Goal: Information Seeking & Learning: Find contact information

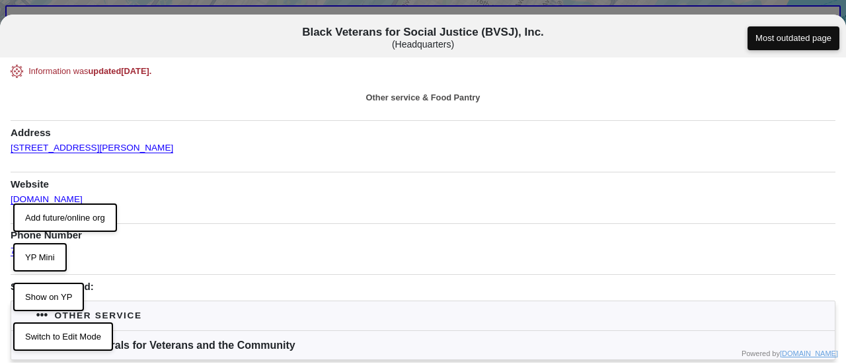
click at [71, 342] on button "Switch to Edit Mode" at bounding box center [63, 336] width 100 height 29
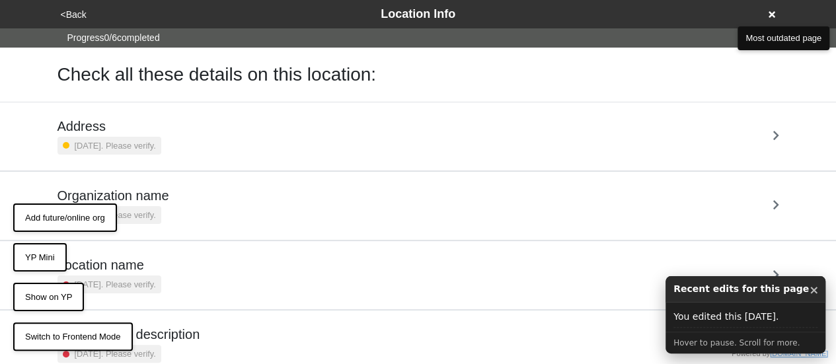
click at [140, 128] on h5 "Address" at bounding box center [109, 126] width 104 height 16
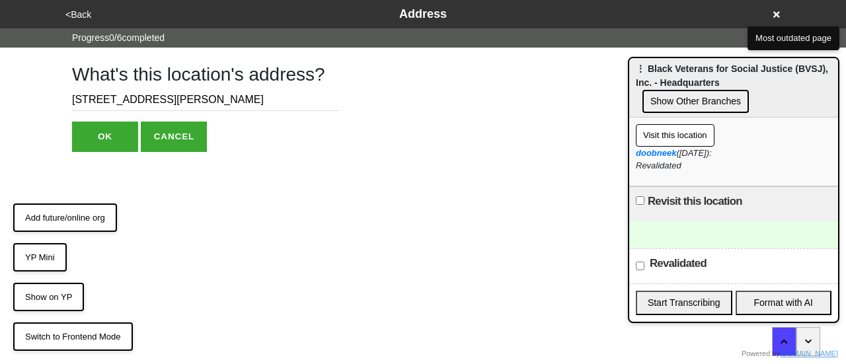
click at [113, 135] on button "OK" at bounding box center [105, 137] width 66 height 30
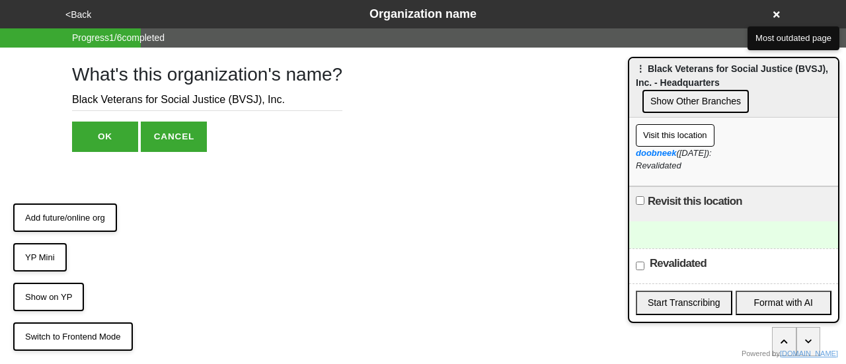
click at [79, 9] on button "<Back" at bounding box center [78, 14] width 34 height 15
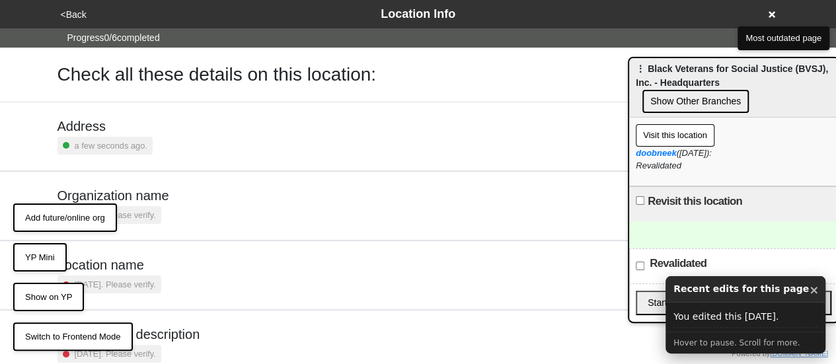
click at [127, 141] on small "a few seconds ago." at bounding box center [111, 145] width 73 height 13
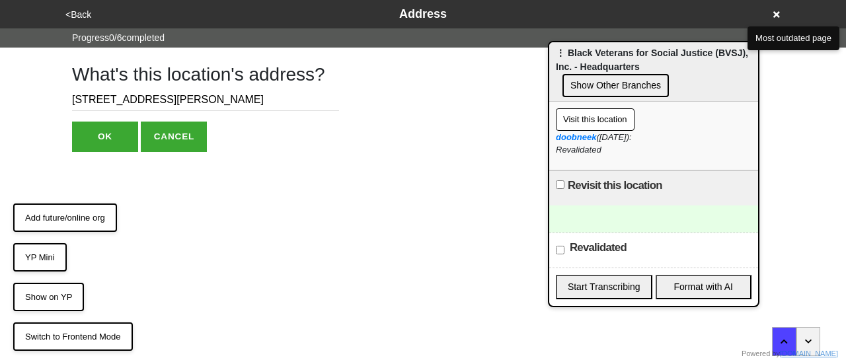
drag, startPoint x: 684, startPoint y: 70, endPoint x: 548, endPoint y: 54, distance: 137.1
click at [549, 54] on div "⋮ Black Veterans for Social Justice (BVSJ), Inc. - Headquarters Show Other Bran…" at bounding box center [653, 71] width 209 height 59
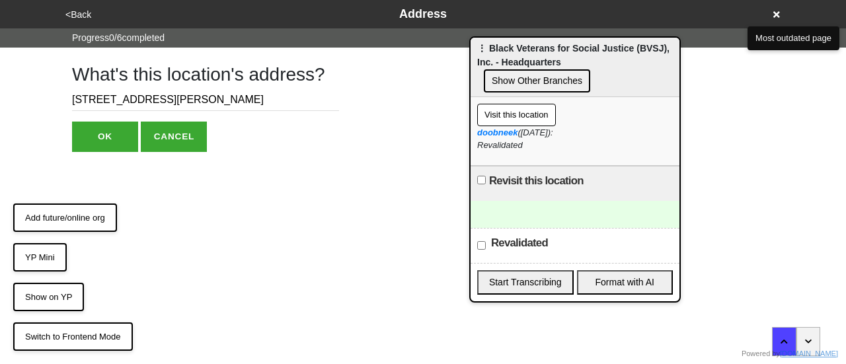
click at [539, 77] on button "Show Other Branches" at bounding box center [537, 80] width 106 height 23
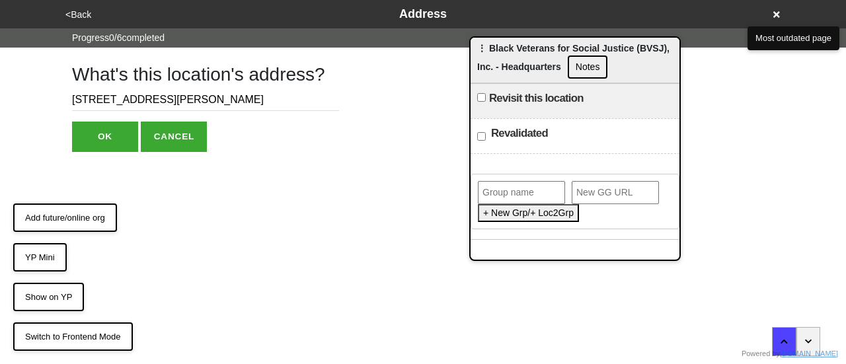
click at [778, 14] on icon at bounding box center [776, 14] width 7 height 7
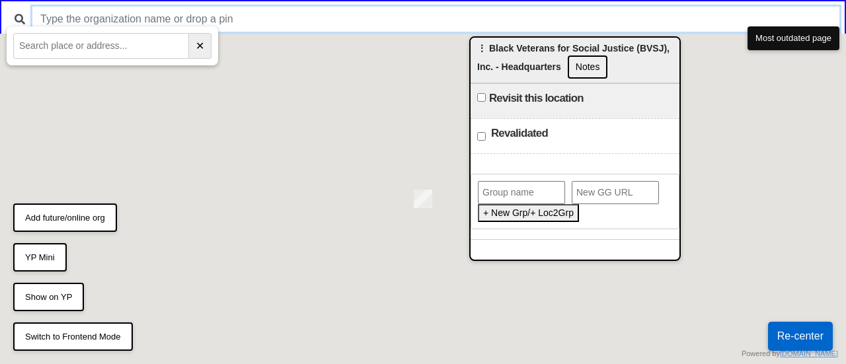
click at [333, 22] on input "text" at bounding box center [435, 19] width 807 height 25
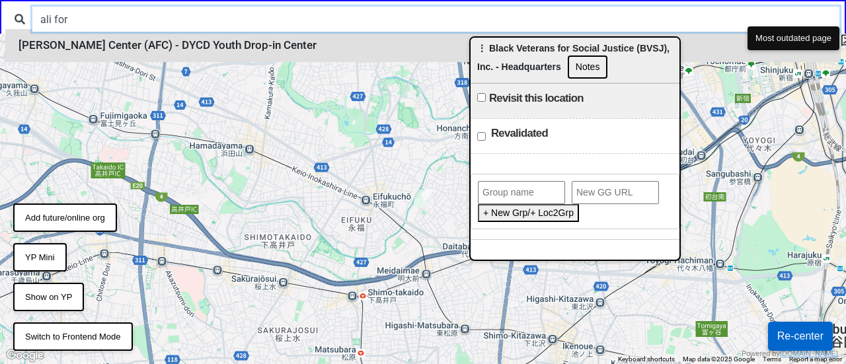
type input "ali for"
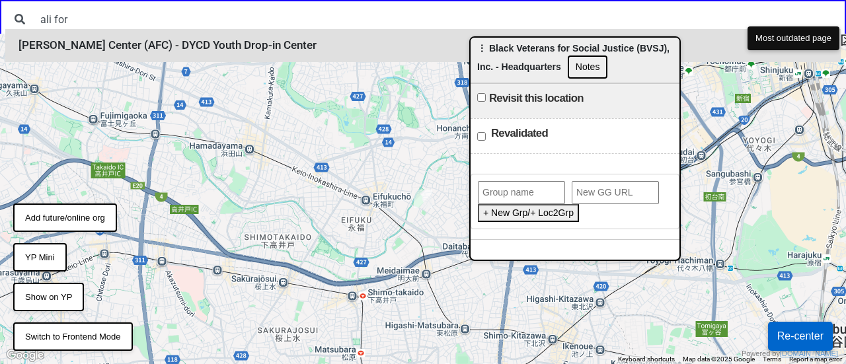
click at [246, 40] on li "Ali Forney Center (AFC) - DYCD Youth Drop-in Center" at bounding box center [422, 45] width 835 height 33
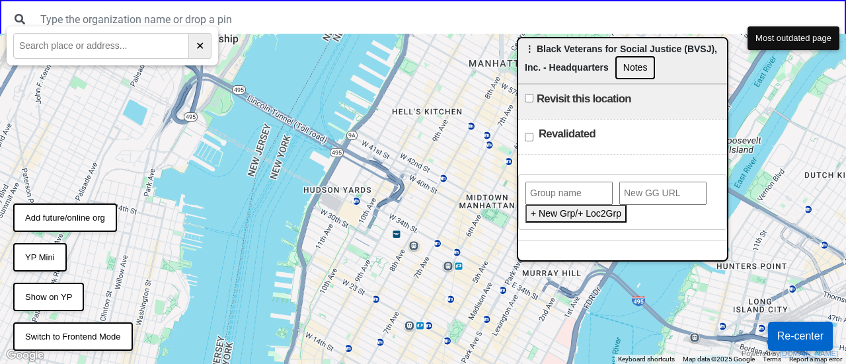
drag, startPoint x: 523, startPoint y: 53, endPoint x: 669, endPoint y: 54, distance: 146.0
click at [669, 54] on span "⋮ Black Veterans for Social Justice (BVSJ), Inc. - Headquarters" at bounding box center [621, 58] width 192 height 29
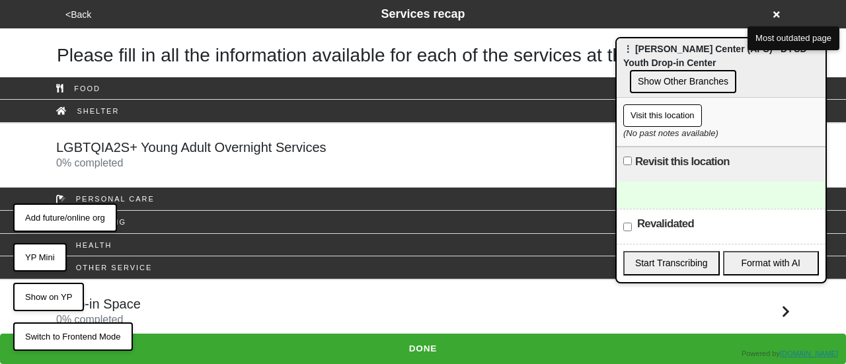
click at [724, 70] on button "Show Other Branches" at bounding box center [683, 81] width 106 height 23
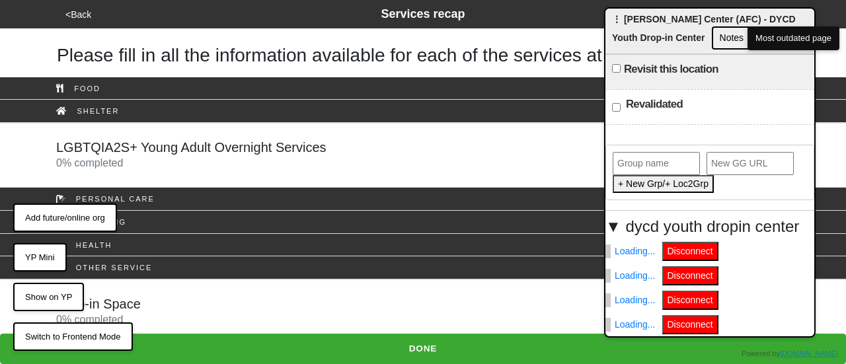
drag, startPoint x: 681, startPoint y: 46, endPoint x: 668, endPoint y: 14, distance: 34.4
click at [668, 14] on span "⋮ [PERSON_NAME] Center (AFC) - DYCD Youth Drop-in Center" at bounding box center [704, 28] width 184 height 29
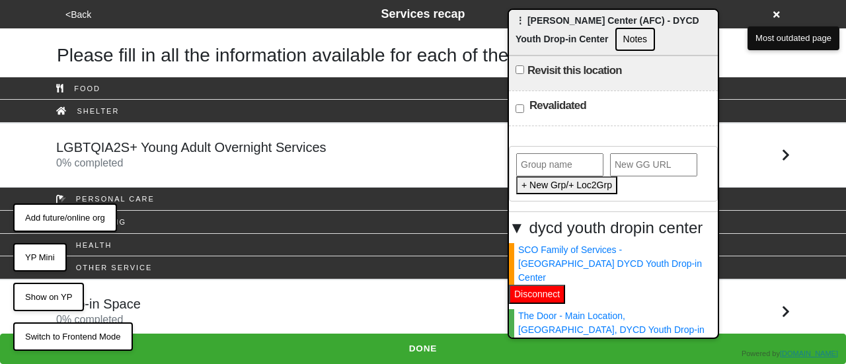
drag, startPoint x: 644, startPoint y: 19, endPoint x: 550, endPoint y: 23, distance: 94.6
click at [550, 23] on span "⋮ [PERSON_NAME] Center (AFC) - DYCD Youth Drop-in Center" at bounding box center [607, 29] width 184 height 29
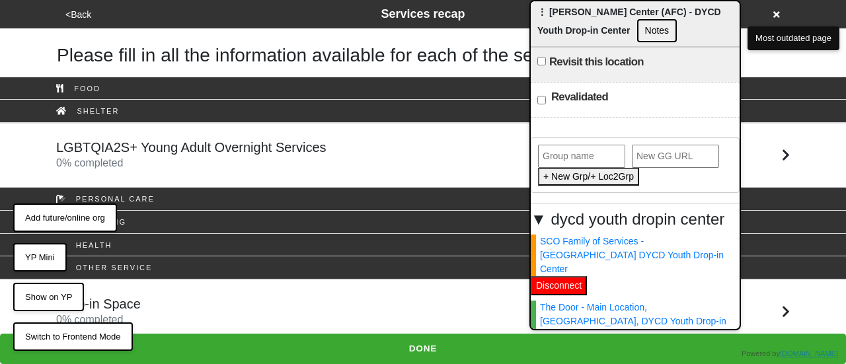
drag, startPoint x: 545, startPoint y: 25, endPoint x: 567, endPoint y: 9, distance: 27.4
click at [567, 9] on span "⋮ [PERSON_NAME] Center (AFC) - DYCD Youth Drop-in Center" at bounding box center [629, 21] width 184 height 29
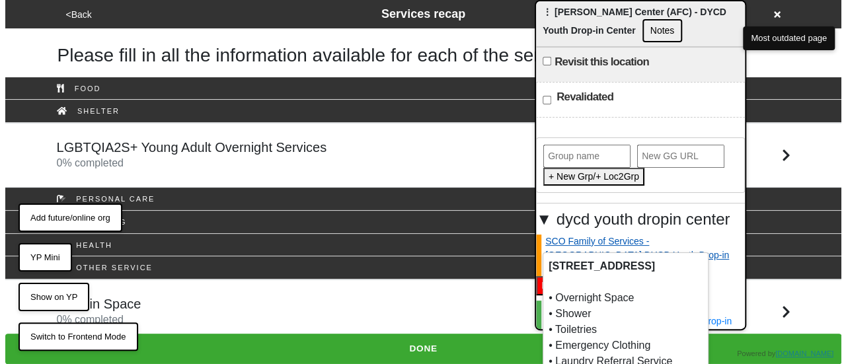
scroll to position [198, 0]
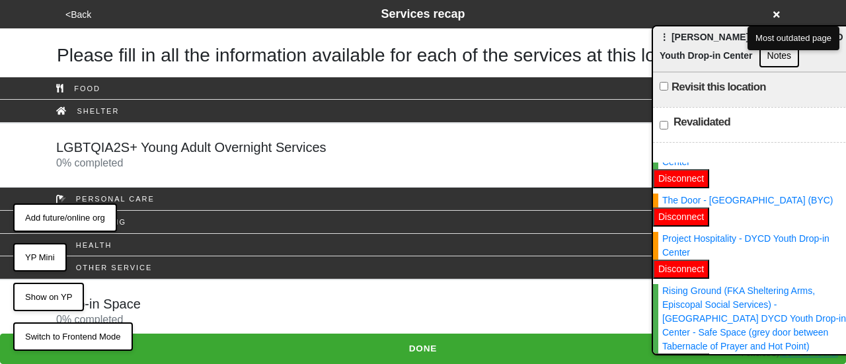
drag, startPoint x: 649, startPoint y: 15, endPoint x: 768, endPoint y: 40, distance: 120.9
click at [768, 40] on body "<Back Services recap Please fill in all the information available for each of t…" at bounding box center [423, 172] width 846 height 344
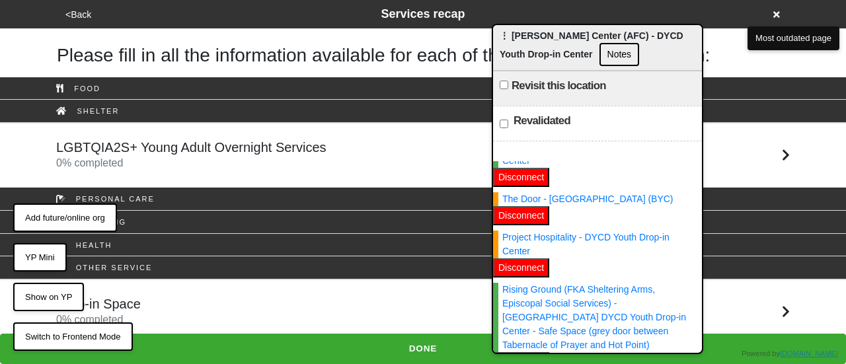
drag, startPoint x: 688, startPoint y: 36, endPoint x: 528, endPoint y: 35, distance: 159.9
click at [528, 35] on span "⋮ [PERSON_NAME] Center (AFC) - DYCD Youth Drop-in Center" at bounding box center [591, 44] width 184 height 29
click at [599, 55] on button "Notes" at bounding box center [619, 54] width 40 height 23
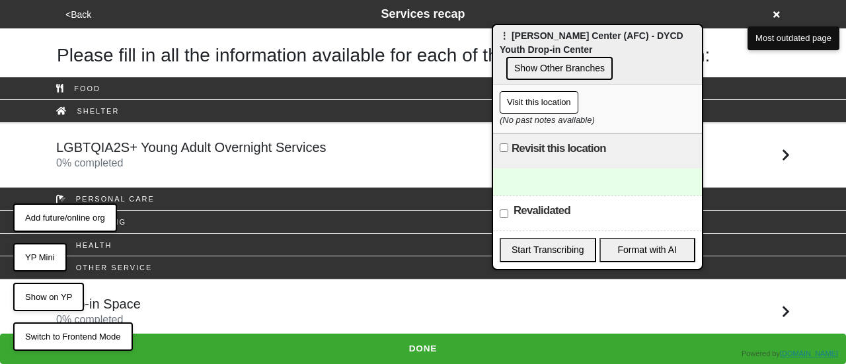
click at [554, 91] on button "Visit this location" at bounding box center [538, 102] width 79 height 22
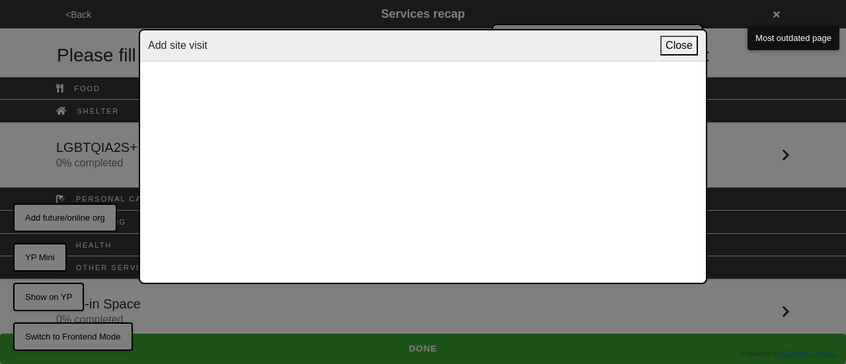
click at [669, 42] on button "Close" at bounding box center [679, 46] width 38 height 20
